Goal: Information Seeking & Learning: Learn about a topic

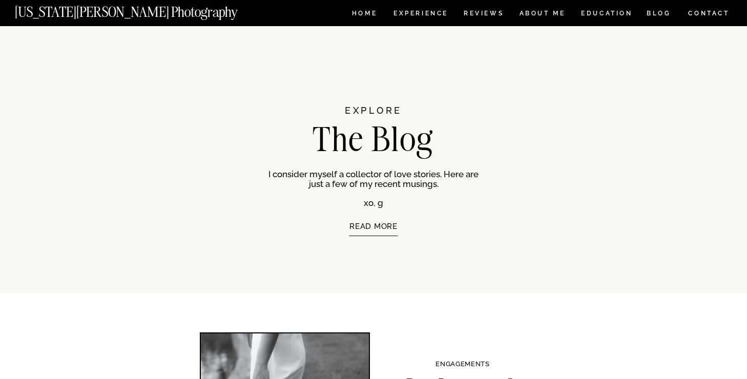
scroll to position [2029, 0]
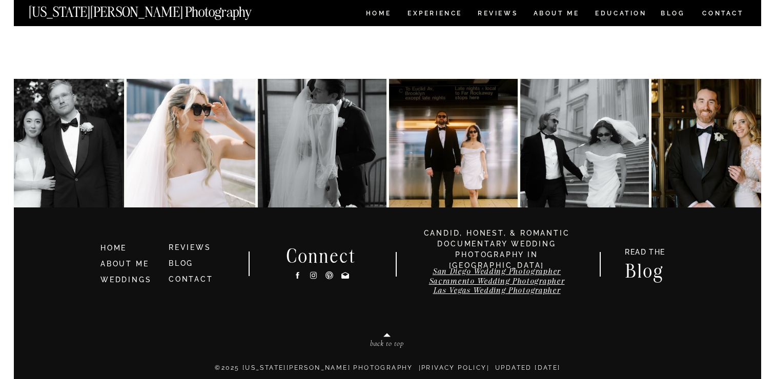
scroll to position [5325, 0]
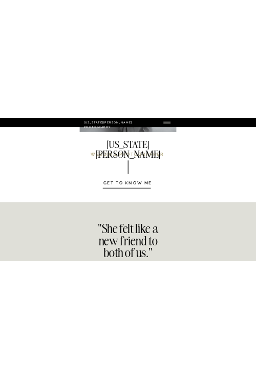
scroll to position [4393, 0]
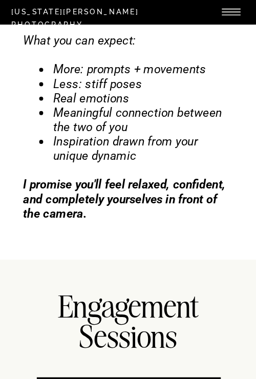
click at [230, 10] on icon at bounding box center [231, 12] width 27 height 30
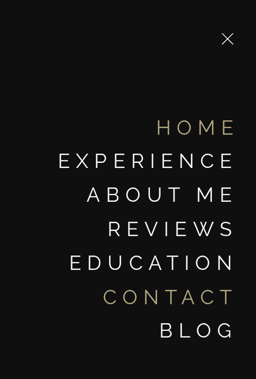
scroll to position [4489, 0]
click at [229, 34] on icon at bounding box center [228, 39] width 20 height 20
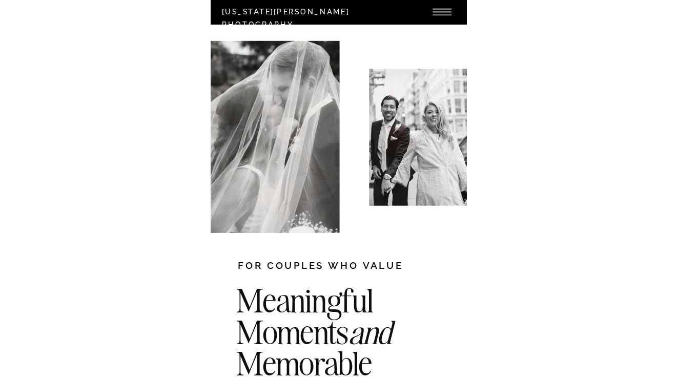
scroll to position [0, 0]
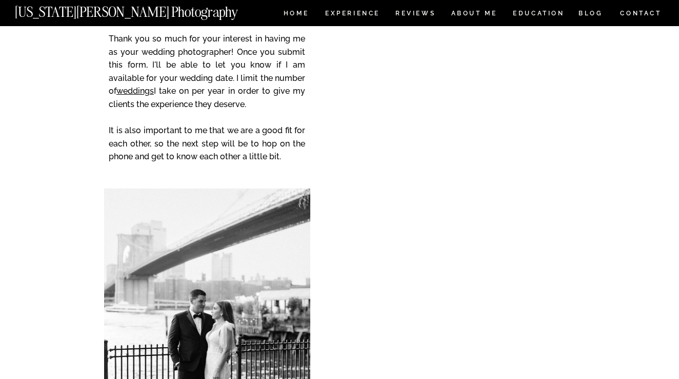
scroll to position [5325, 0]
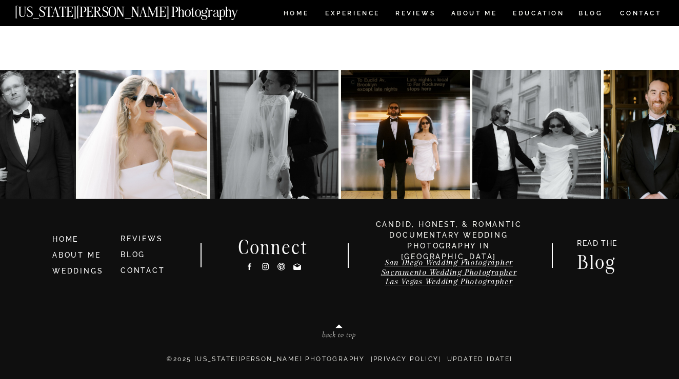
click at [82, 134] on img at bounding box center [142, 134] width 129 height 129
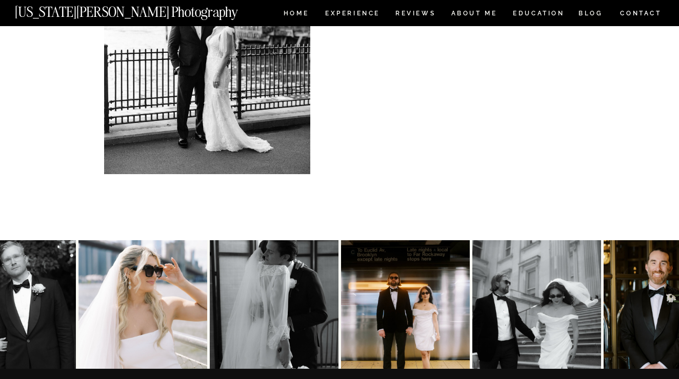
scroll to position [5154, 0]
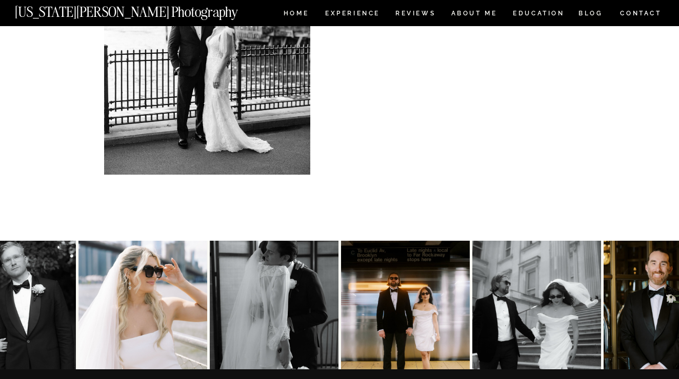
click at [144, 2] on div at bounding box center [207, 33] width 206 height 281
click at [144, 12] on nav "[US_STATE][PERSON_NAME] Photography" at bounding box center [143, 9] width 257 height 9
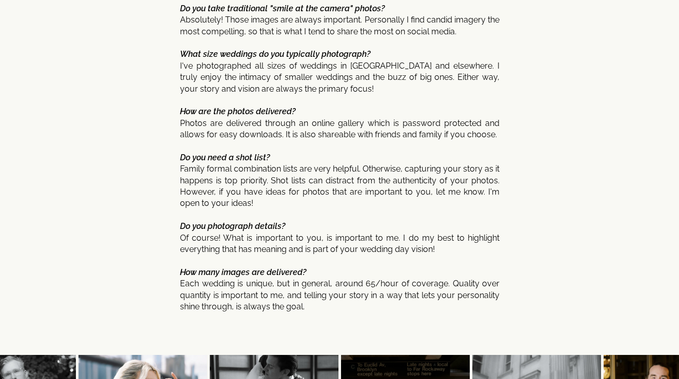
scroll to position [5539, 0]
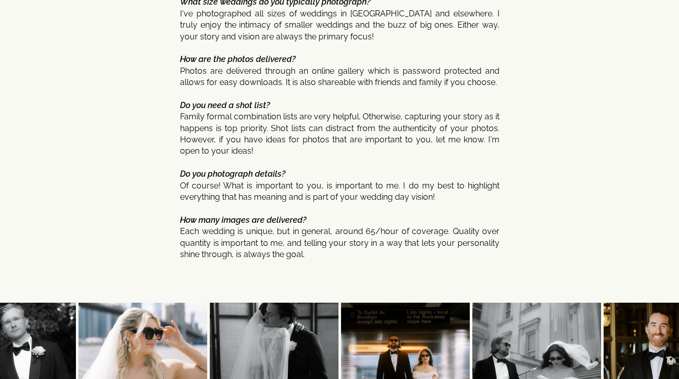
scroll to position [5539, 0]
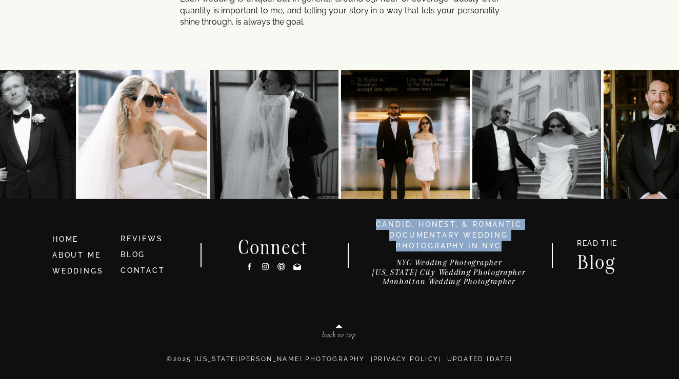
drag, startPoint x: 376, startPoint y: 224, endPoint x: 509, endPoint y: 249, distance: 135.5
click at [509, 249] on h3 "candid, honest, & romantic Documentary Wedding photography in nyc" at bounding box center [448, 235] width 172 height 32
copy h3 "candid, honest, & romantic Documentary Wedding photography in nyc"
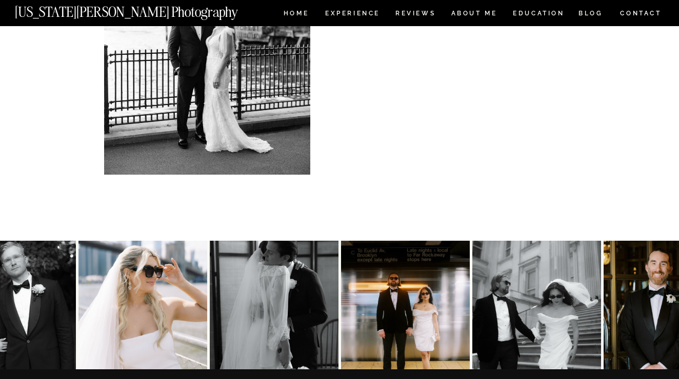
scroll to position [5325, 0]
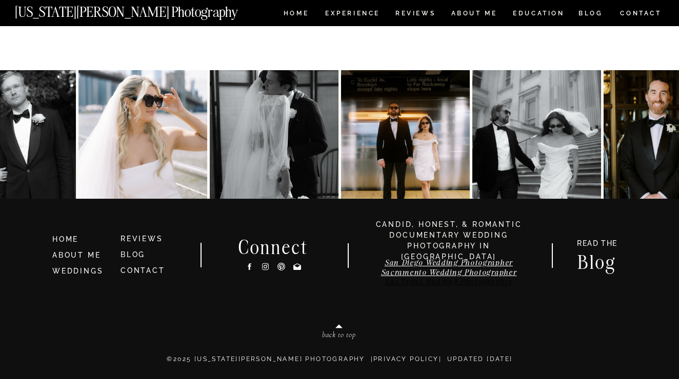
click at [462, 283] on link "Las Vegas Wedding Photographer" at bounding box center [449, 282] width 128 height 10
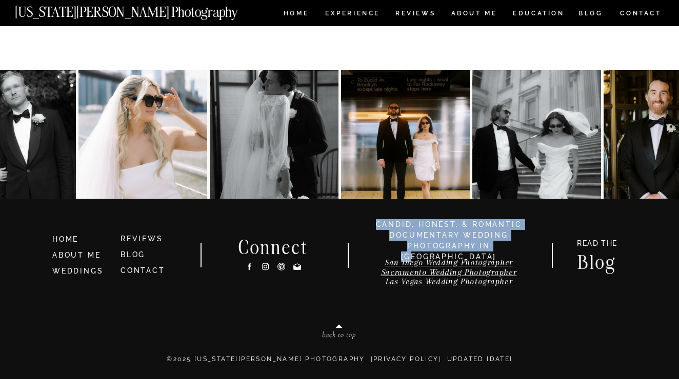
drag, startPoint x: 376, startPoint y: 222, endPoint x: 521, endPoint y: 245, distance: 147.2
click at [521, 245] on h3 "candid, honest, & romantic Documentary Wedding photography in LA" at bounding box center [448, 235] width 172 height 32
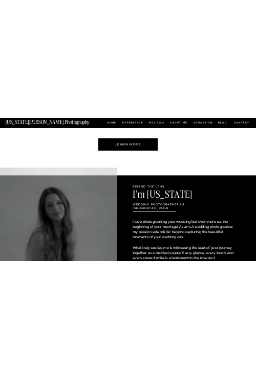
scroll to position [0, 0]
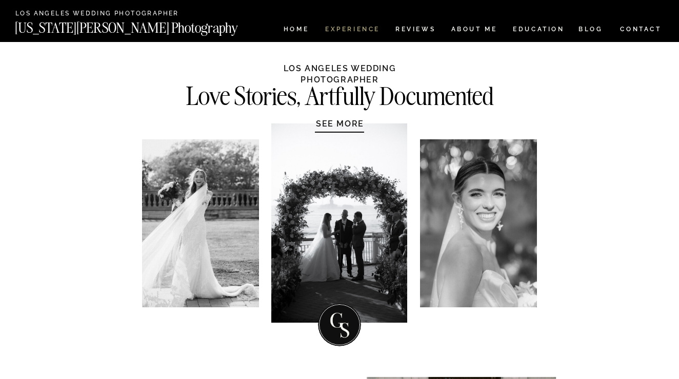
click at [342, 31] on nav "Experience" at bounding box center [352, 30] width 54 height 9
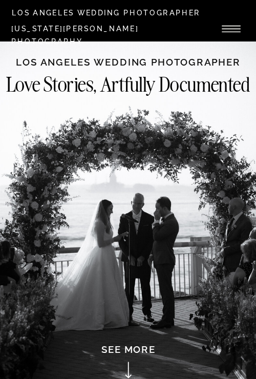
click at [232, 26] on icon at bounding box center [231, 29] width 27 height 30
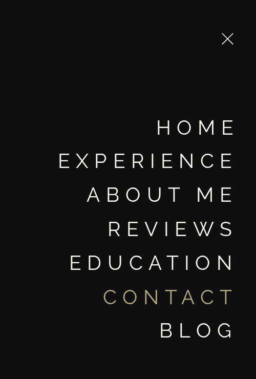
click at [232, 26] on div at bounding box center [153, 237] width 524 height 475
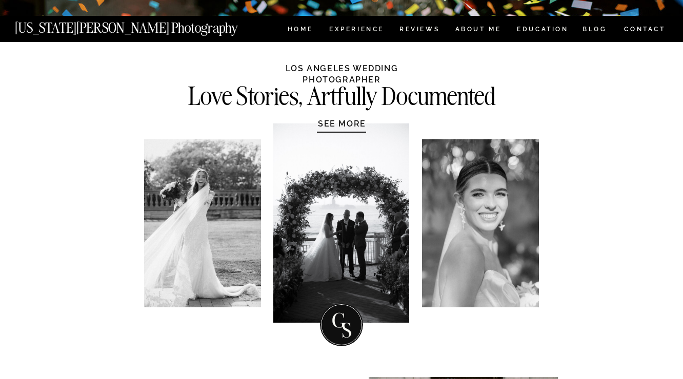
click at [81, 30] on nav "[US_STATE][PERSON_NAME] Photography" at bounding box center [143, 25] width 257 height 9
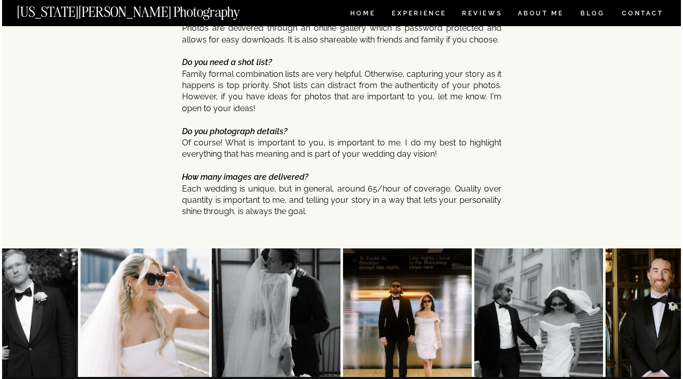
scroll to position [5325, 0]
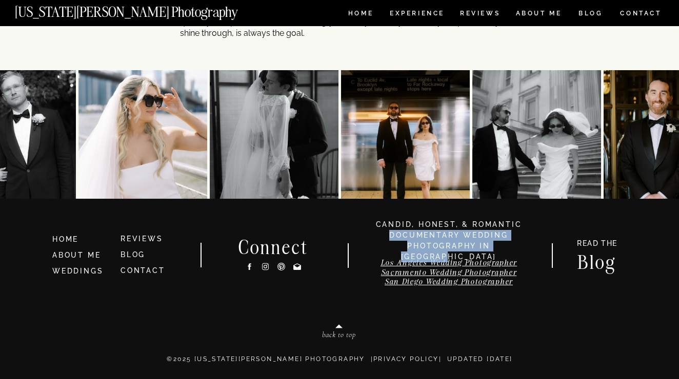
drag, startPoint x: 389, startPoint y: 235, endPoint x: 513, endPoint y: 247, distance: 124.6
click at [514, 247] on h3 "candid, honest, & romantic Documentary Wedding photography in LAs Vegas" at bounding box center [448, 235] width 172 height 32
click at [475, 244] on h3 "candid, honest, & romantic Documentary Wedding photography in LAs Vegas" at bounding box center [448, 235] width 172 height 32
drag, startPoint x: 465, startPoint y: 237, endPoint x: 520, endPoint y: 249, distance: 56.1
click at [520, 249] on h3 "candid, honest, & romantic Documentary Wedding photography in LAs Vegas" at bounding box center [448, 235] width 172 height 32
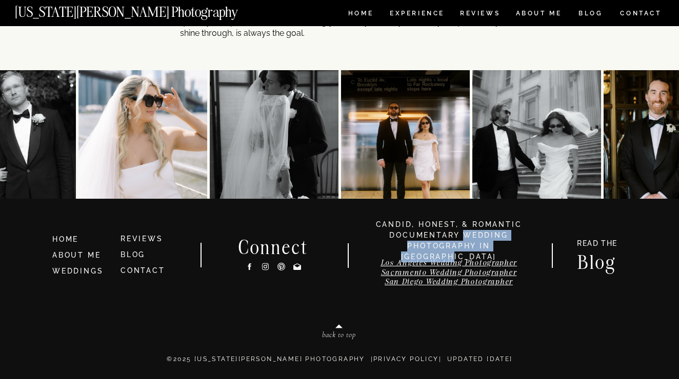
copy h3 "Wedding photography in LAs Vegas"
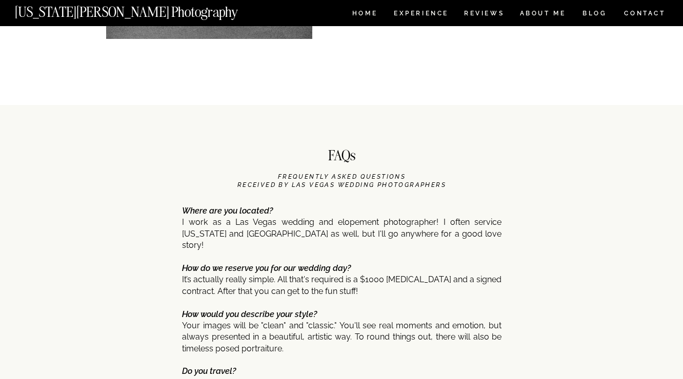
scroll to position [4626, 0]
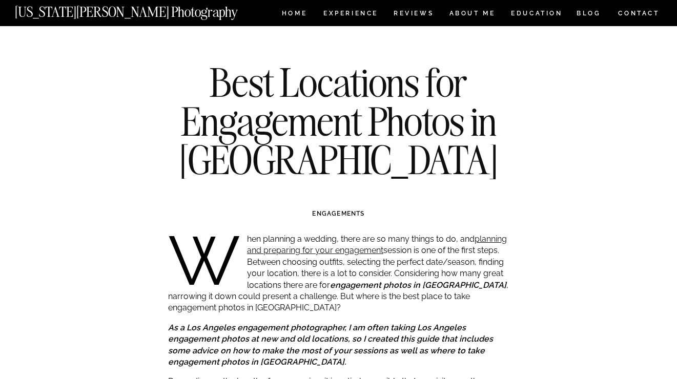
scroll to position [7017, 0]
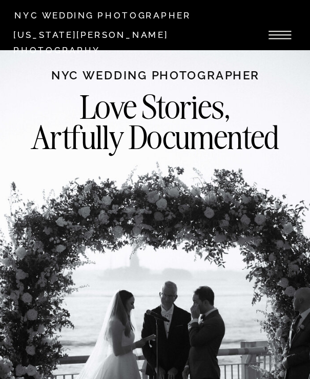
click at [287, 36] on icon at bounding box center [279, 34] width 33 height 37
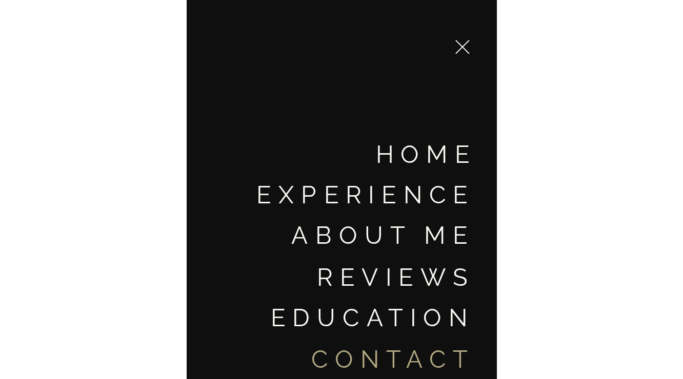
scroll to position [65, 0]
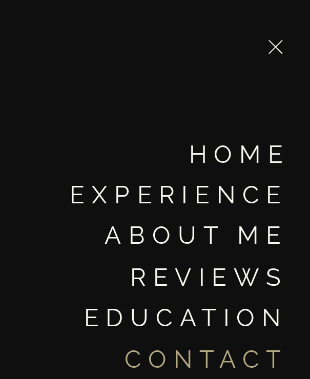
click at [278, 47] on icon at bounding box center [275, 47] width 24 height 24
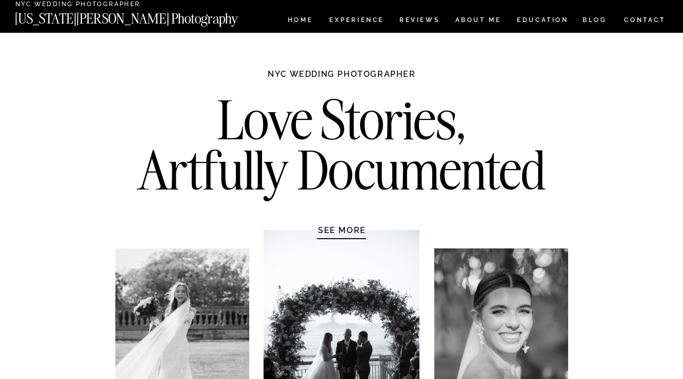
scroll to position [0, 0]
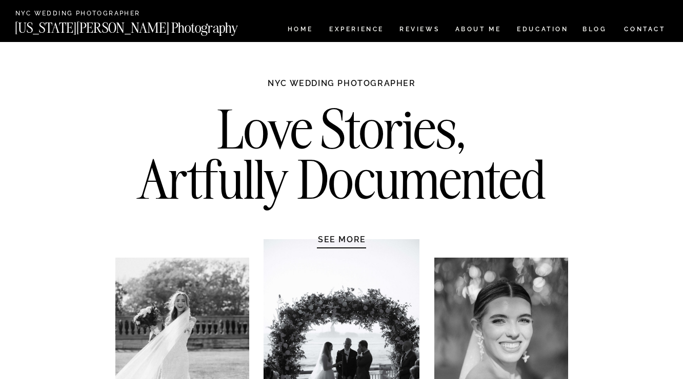
drag, startPoint x: 125, startPoint y: 100, endPoint x: 123, endPoint y: 85, distance: 15.5
